Goal: Navigation & Orientation: Find specific page/section

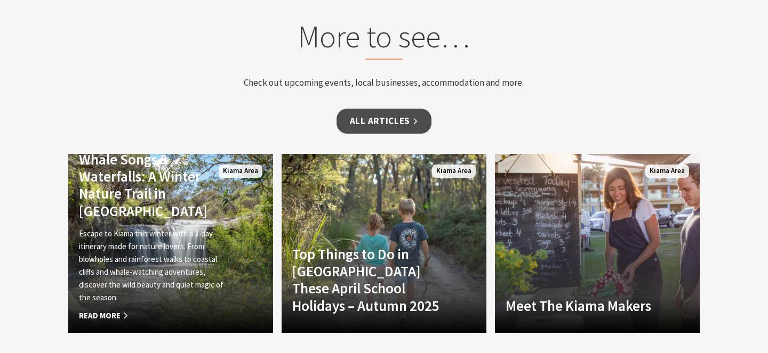
scroll to position [5711, 0]
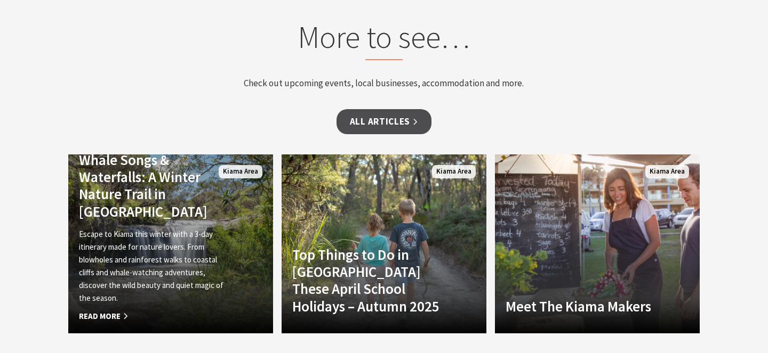
click at [115, 310] on span "Read More" at bounding box center [155, 316] width 152 height 13
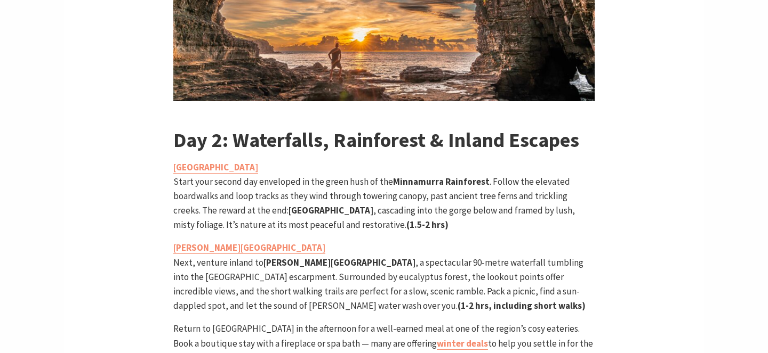
scroll to position [1246, 0]
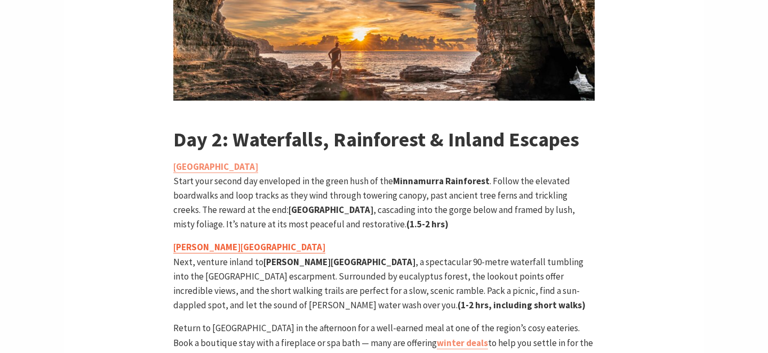
click at [200, 242] on strong "[PERSON_NAME][GEOGRAPHIC_DATA]" at bounding box center [249, 248] width 152 height 12
